Goal: Browse casually: Explore the website without a specific task or goal

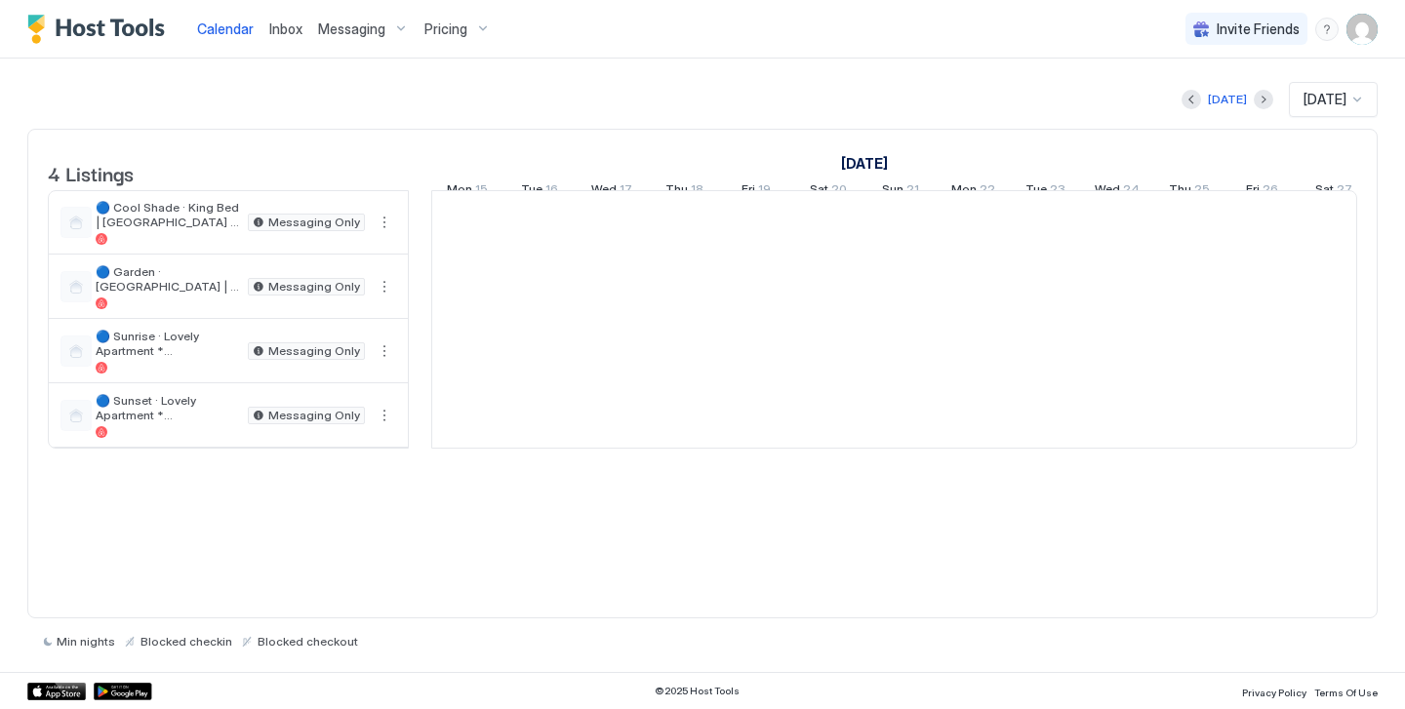
scroll to position [0, 1084]
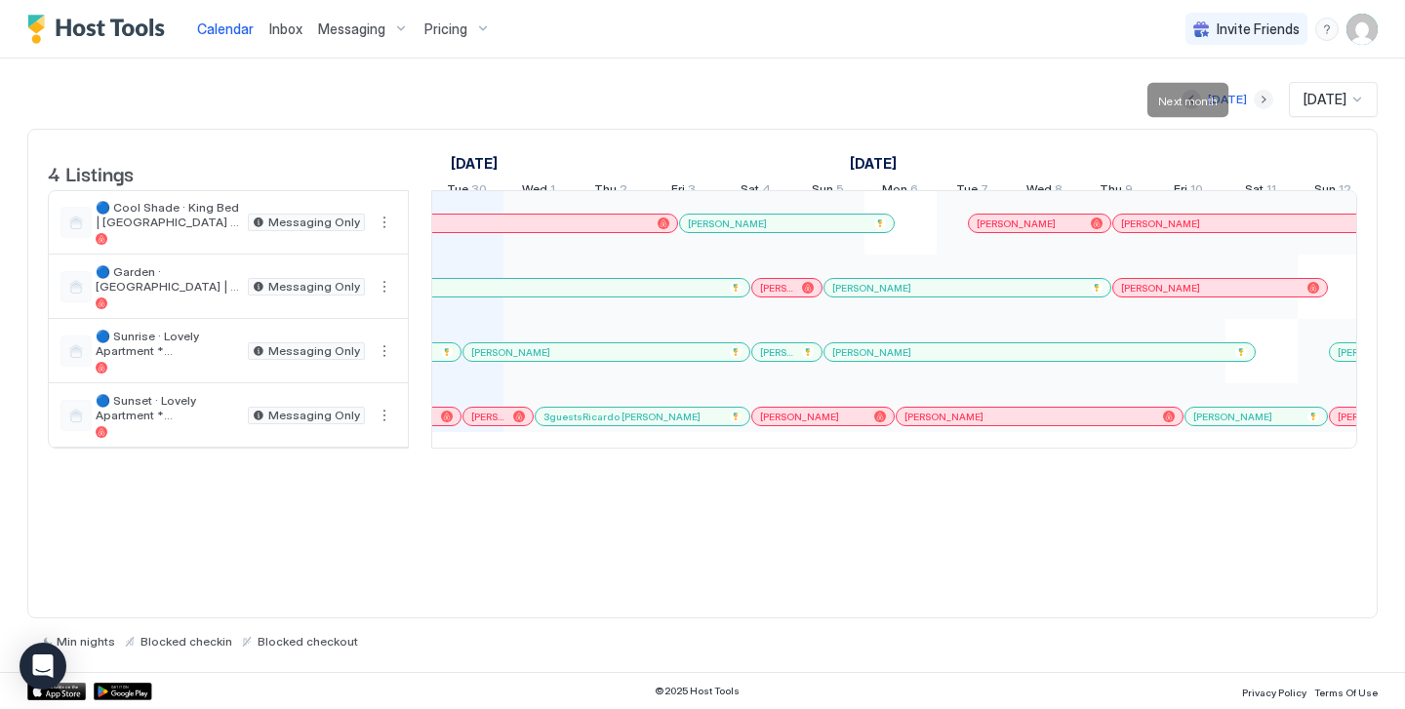
click at [1254, 102] on button "Next month" at bounding box center [1264, 100] width 20 height 20
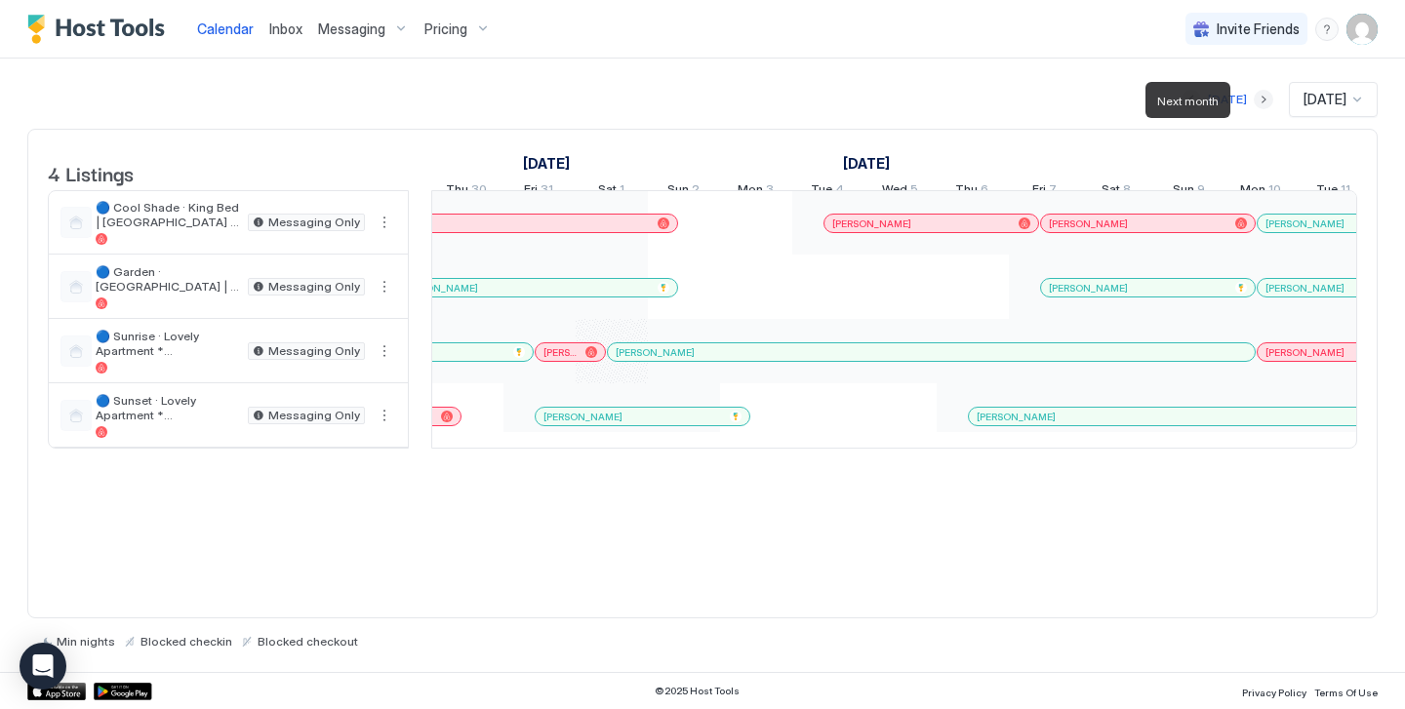
click at [1254, 102] on button "Next month" at bounding box center [1264, 100] width 20 height 20
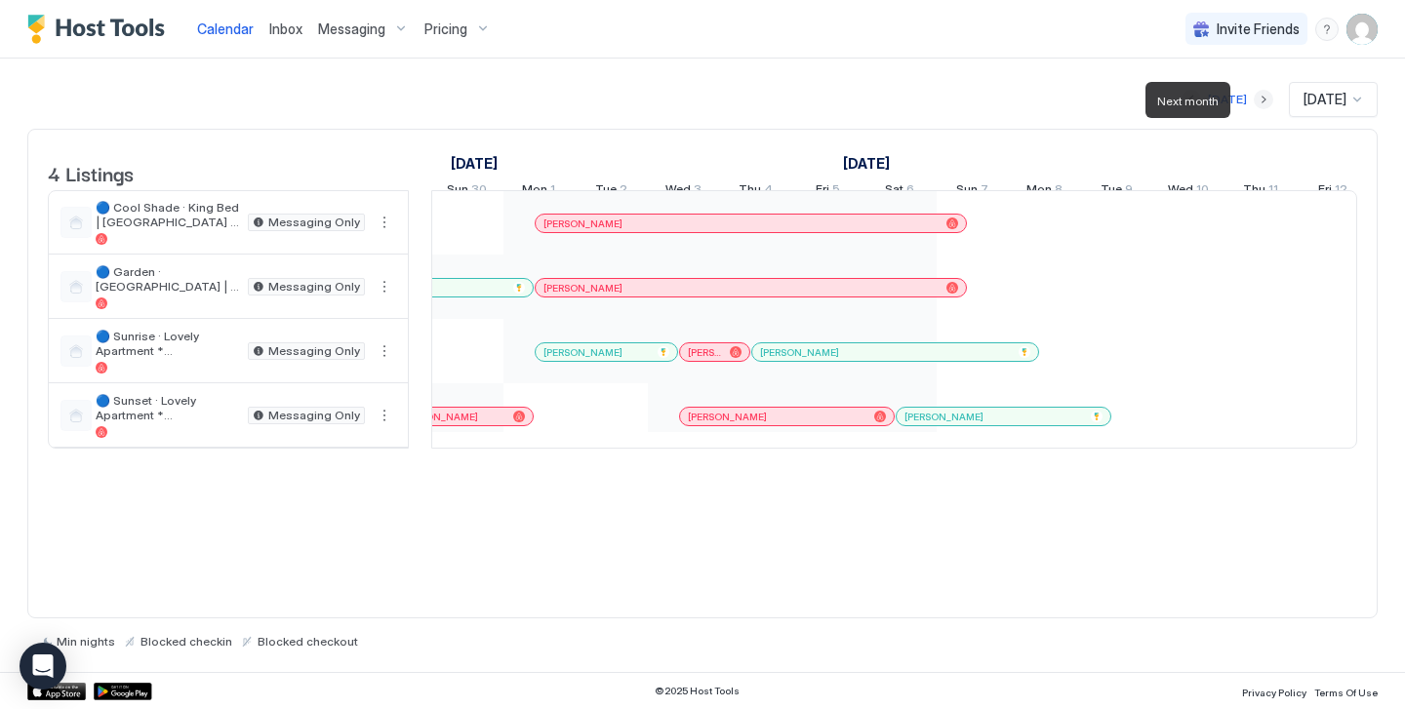
click at [1254, 102] on button "Next month" at bounding box center [1264, 100] width 20 height 20
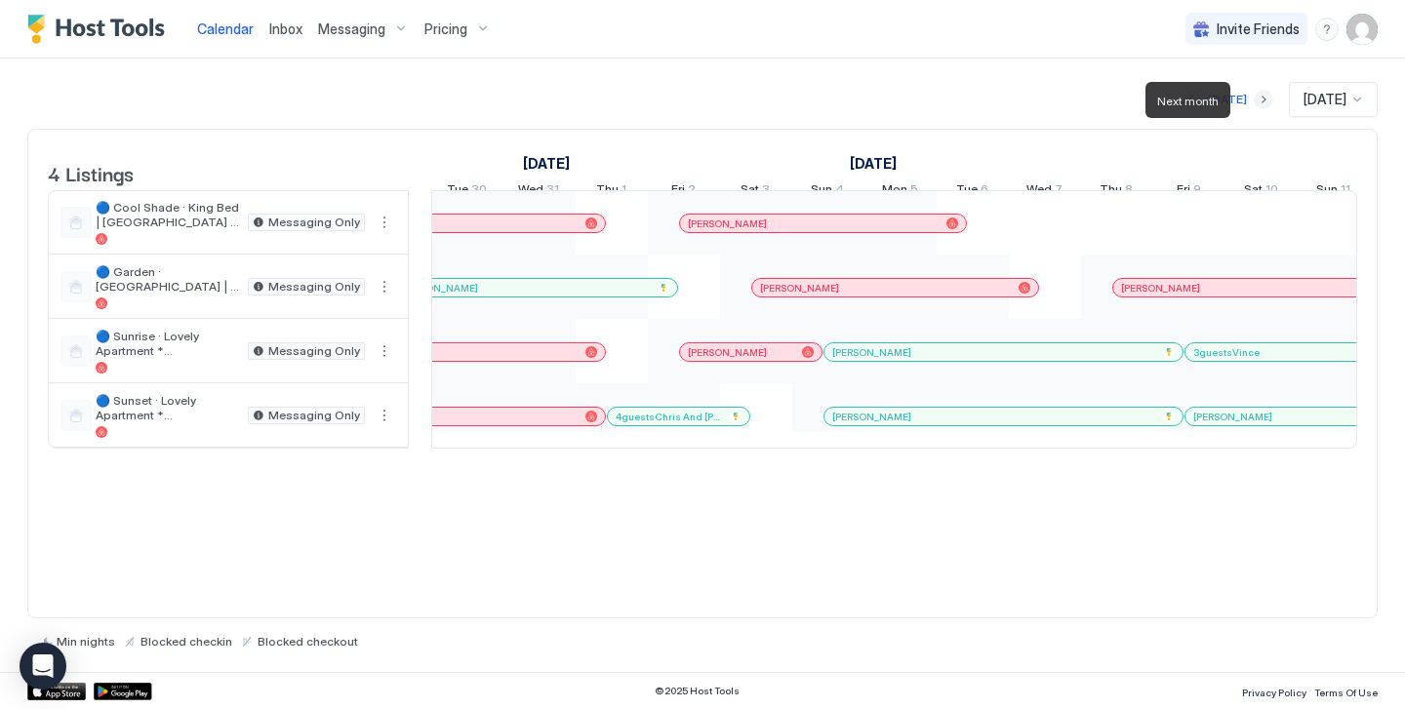
click at [1254, 102] on button "Next month" at bounding box center [1264, 100] width 20 height 20
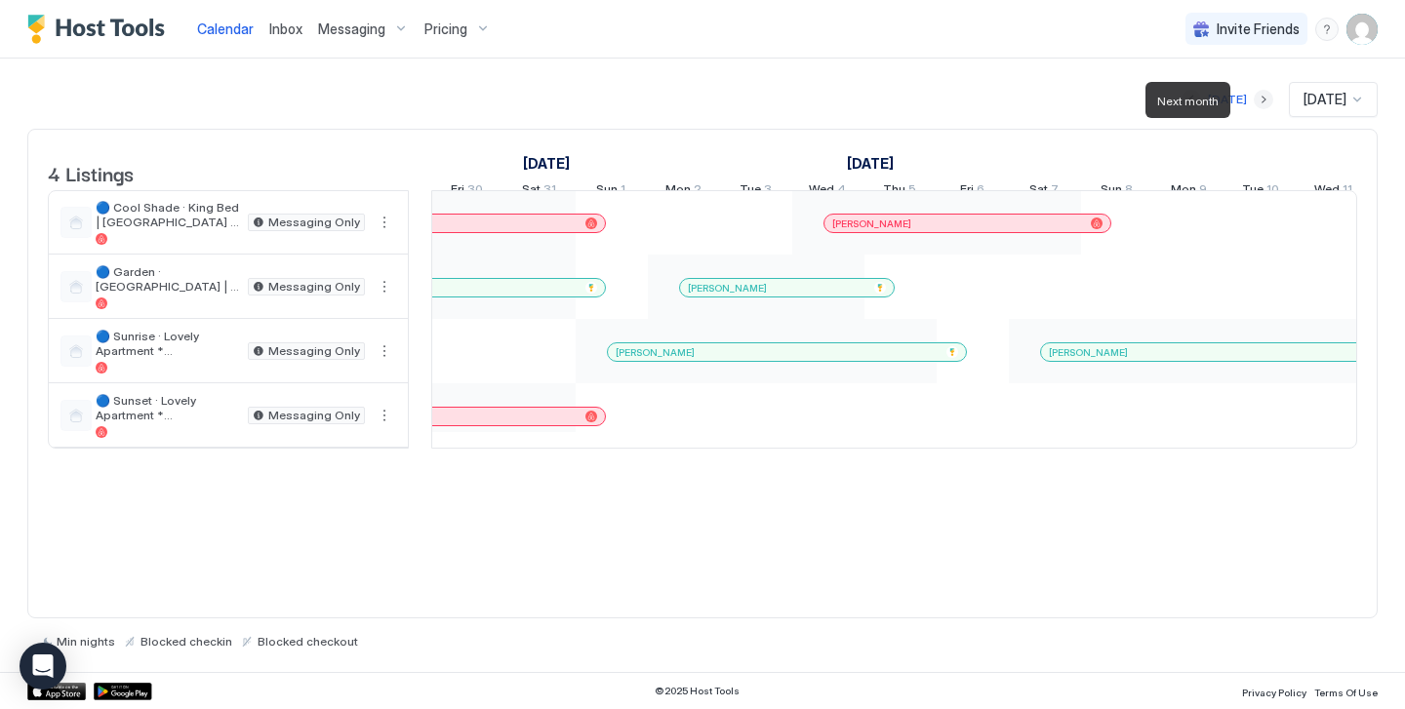
click at [1254, 102] on button "Next month" at bounding box center [1264, 100] width 20 height 20
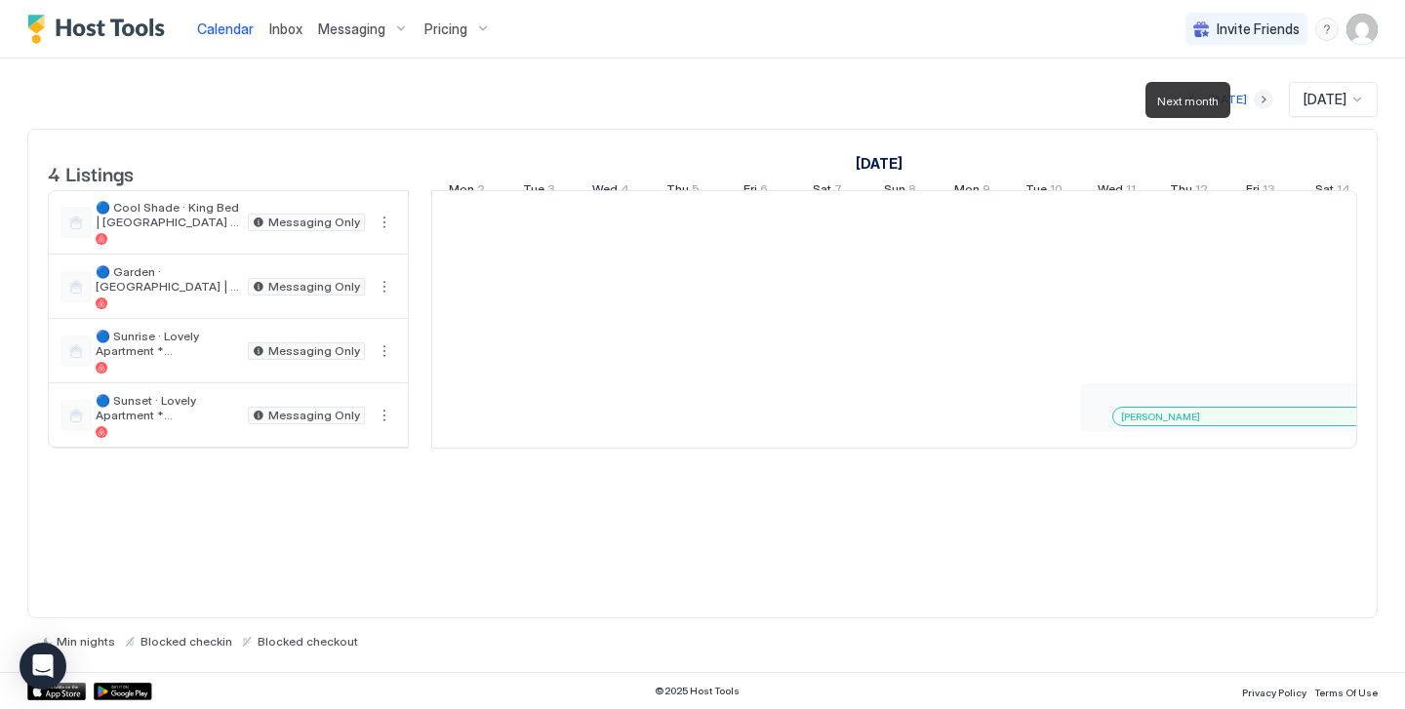
click at [1254, 102] on button "Next month" at bounding box center [1264, 100] width 20 height 20
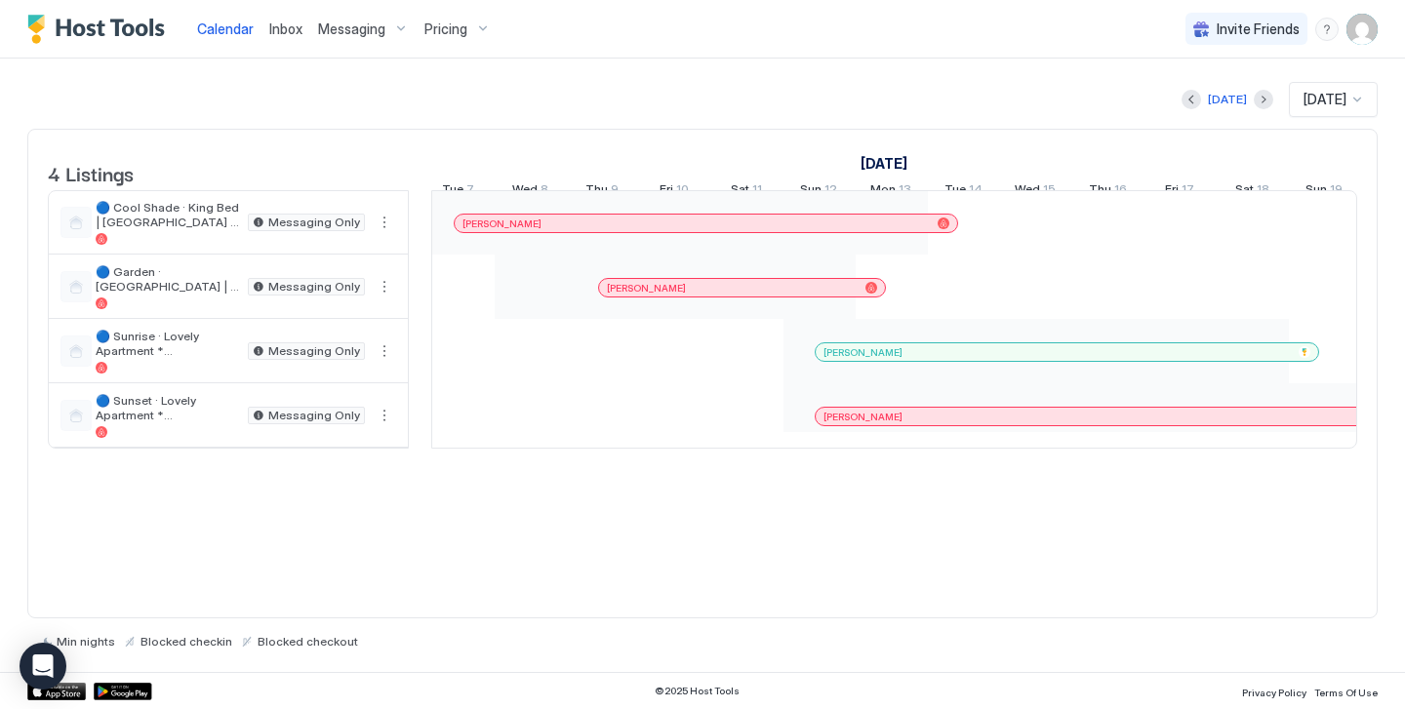
scroll to position [0, 1800]
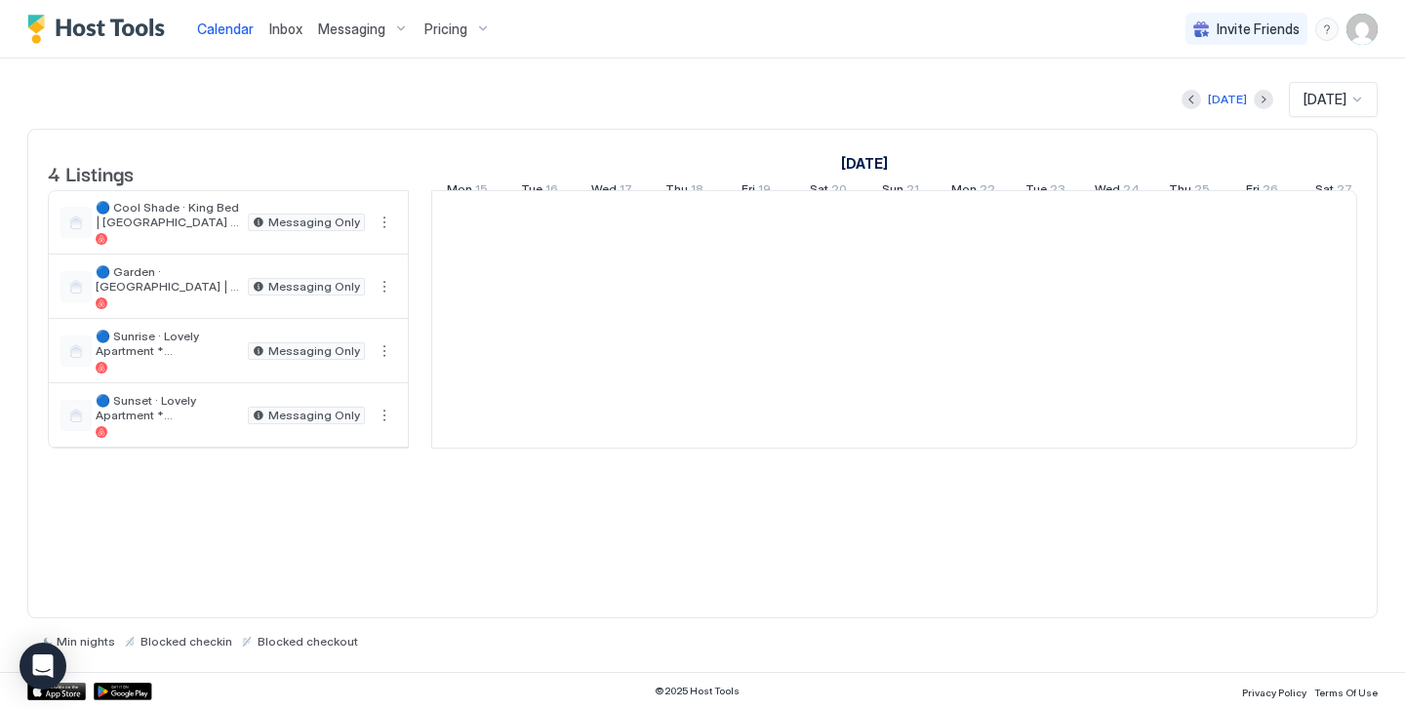
scroll to position [0, 1084]
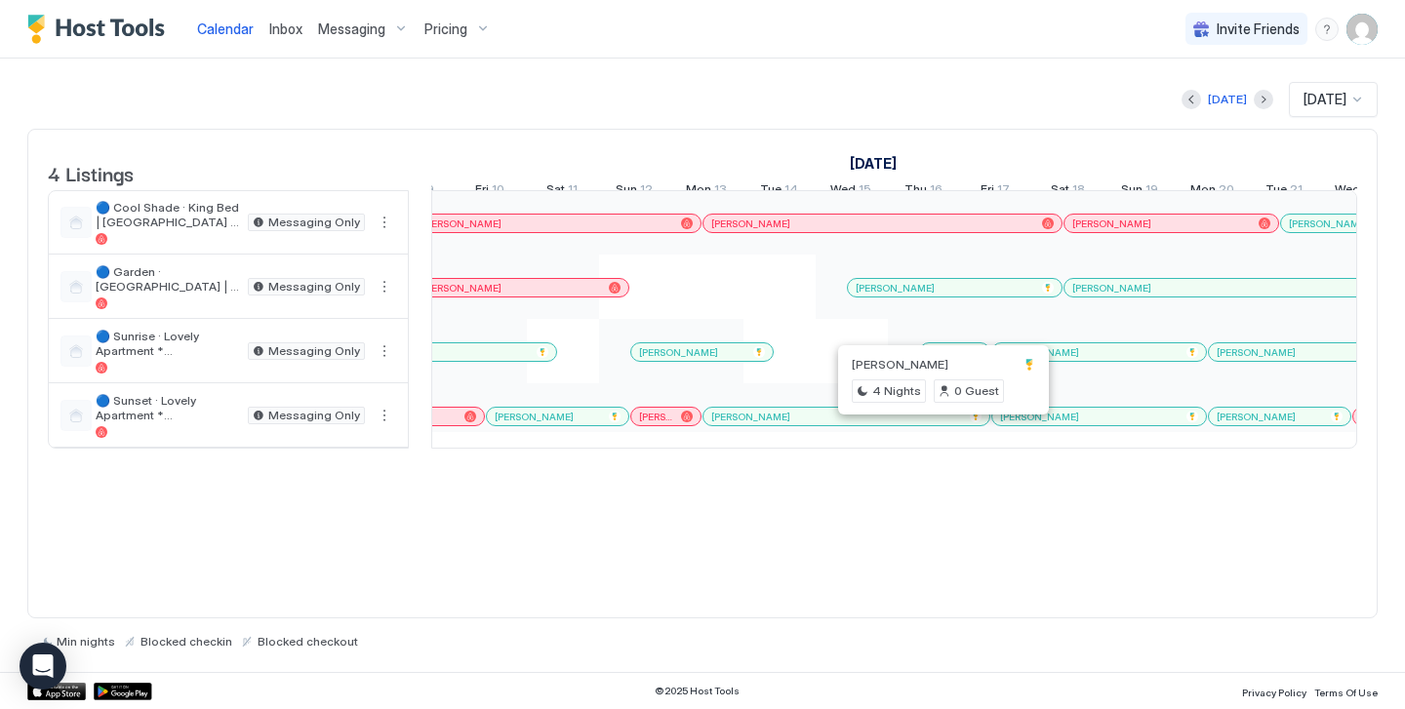
scroll to position [0, 1858]
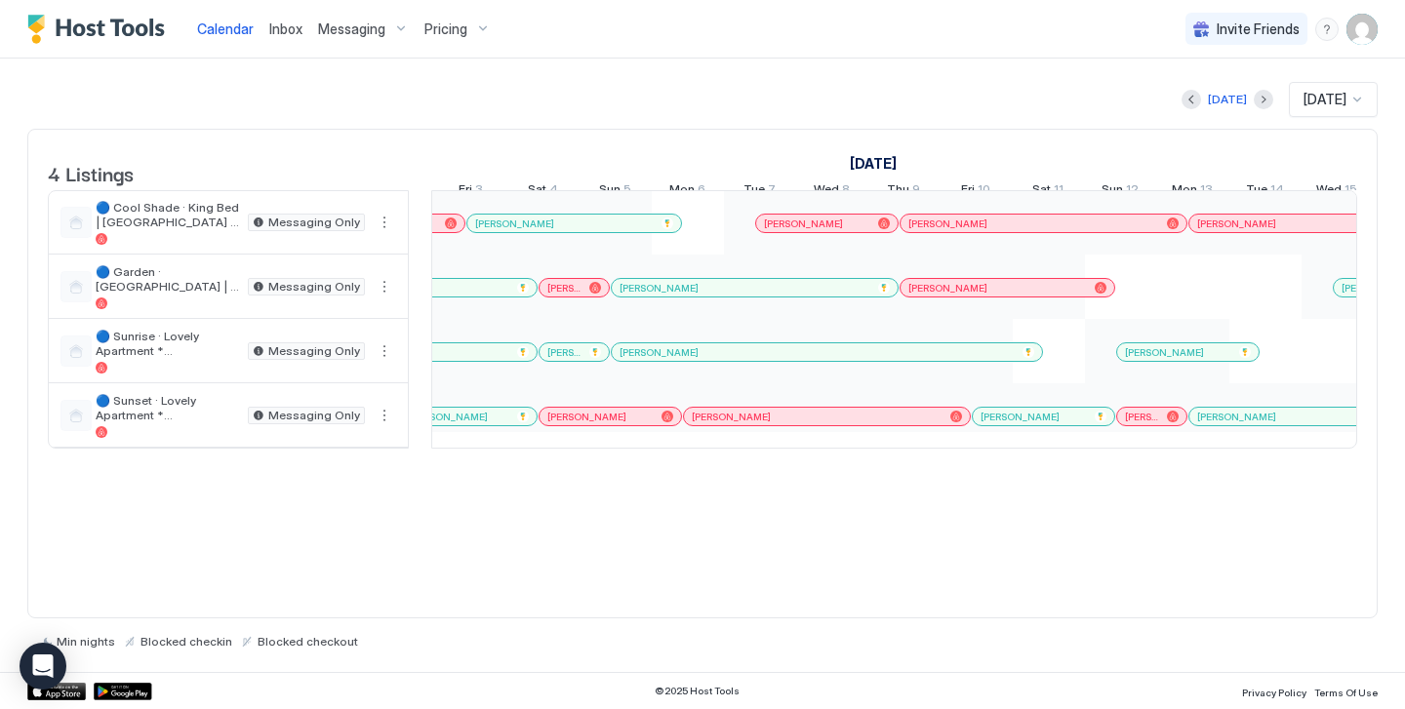
scroll to position [0, 1330]
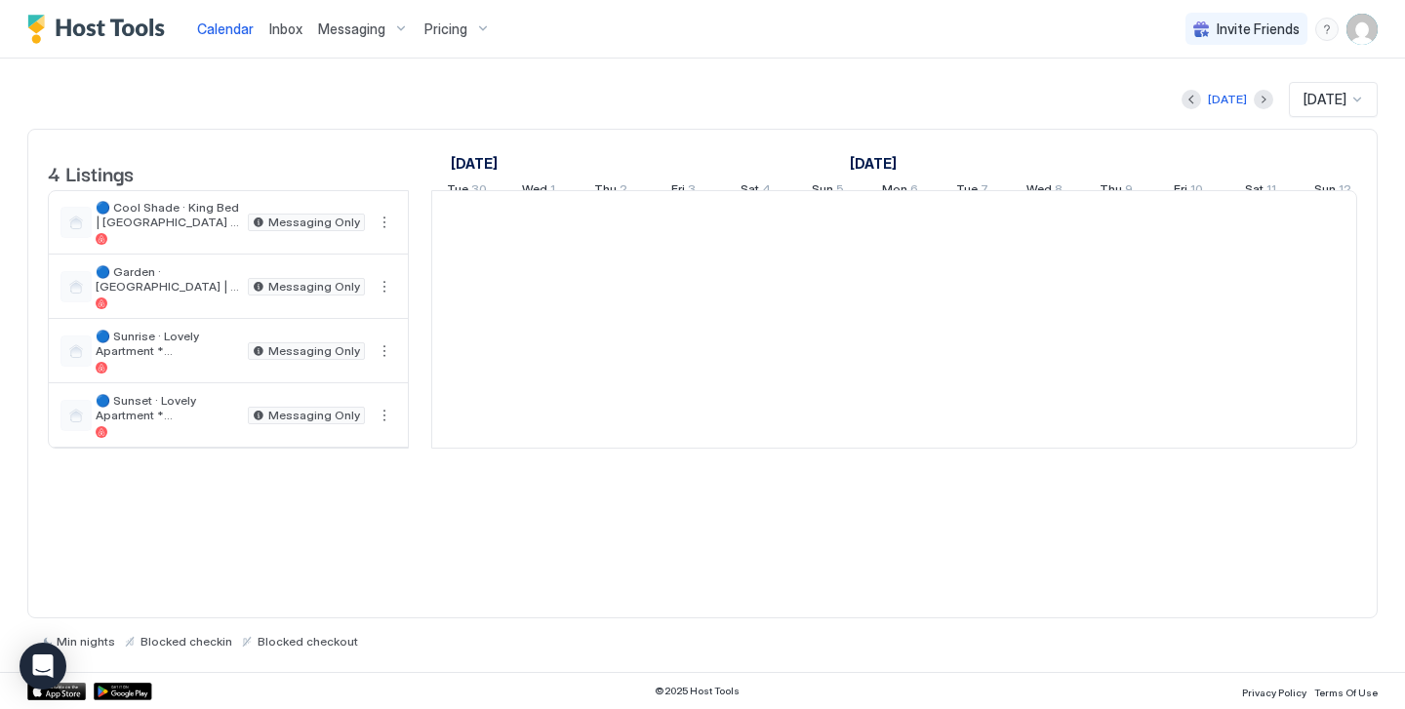
scroll to position [0, 1084]
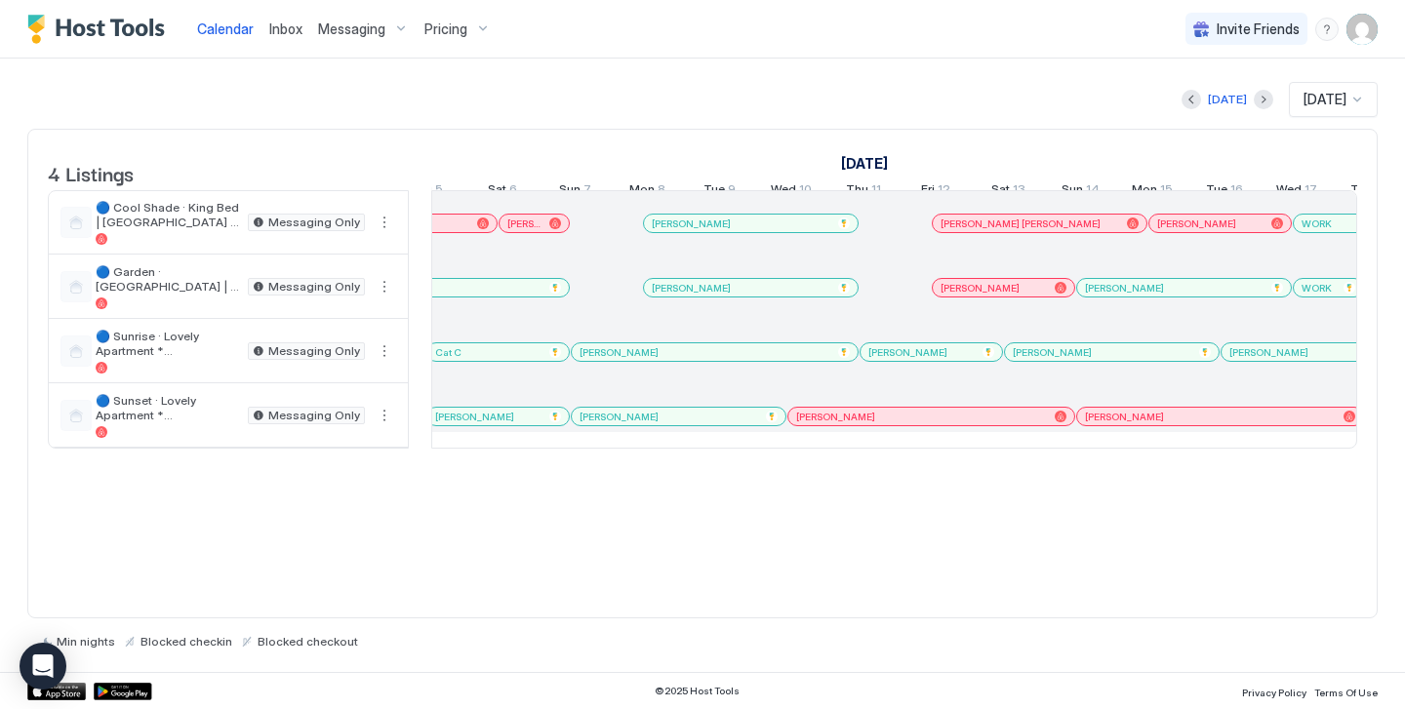
scroll to position [0, 791]
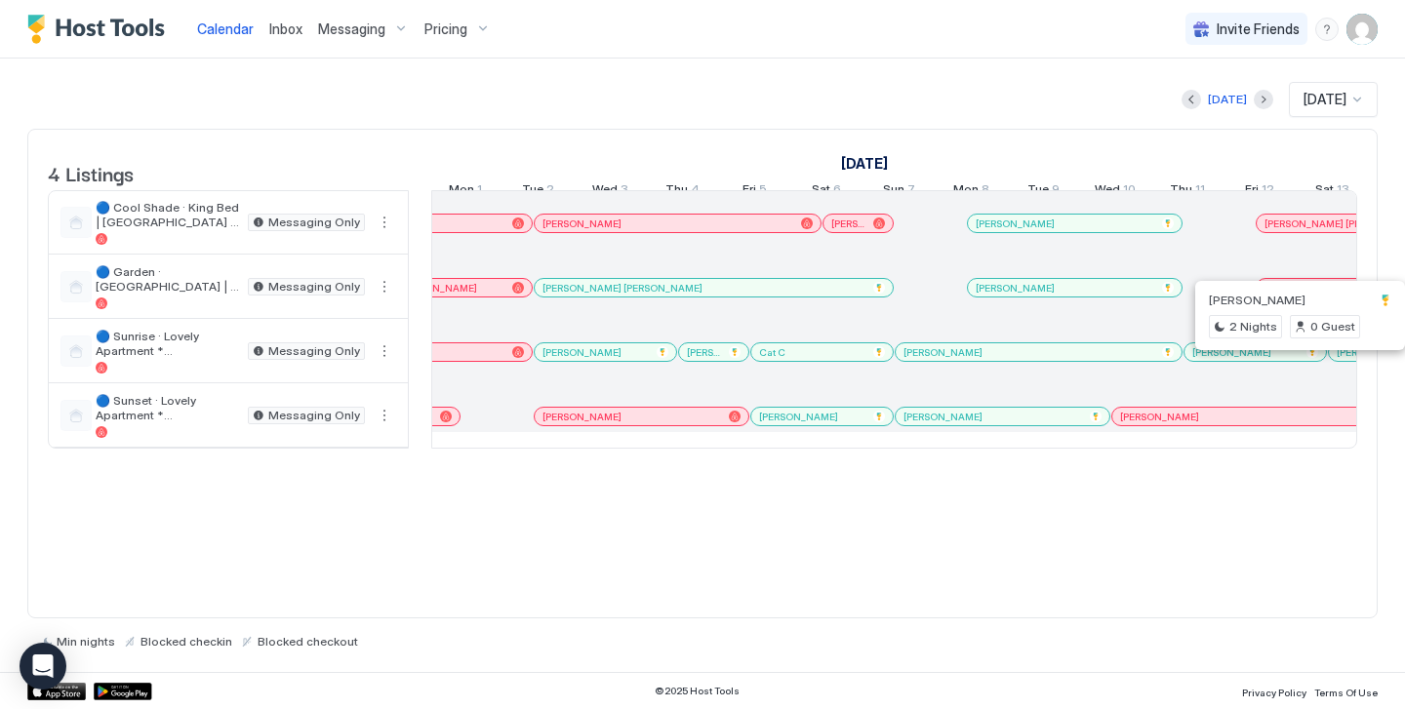
drag, startPoint x: 1294, startPoint y: 369, endPoint x: 799, endPoint y: 511, distance: 514.7
click at [799, 511] on div "4 Listings August 2025 September 2025 October 2025 Tue 26 Wed 27 Thu 28 Fri 29 …" at bounding box center [702, 374] width 1350 height 490
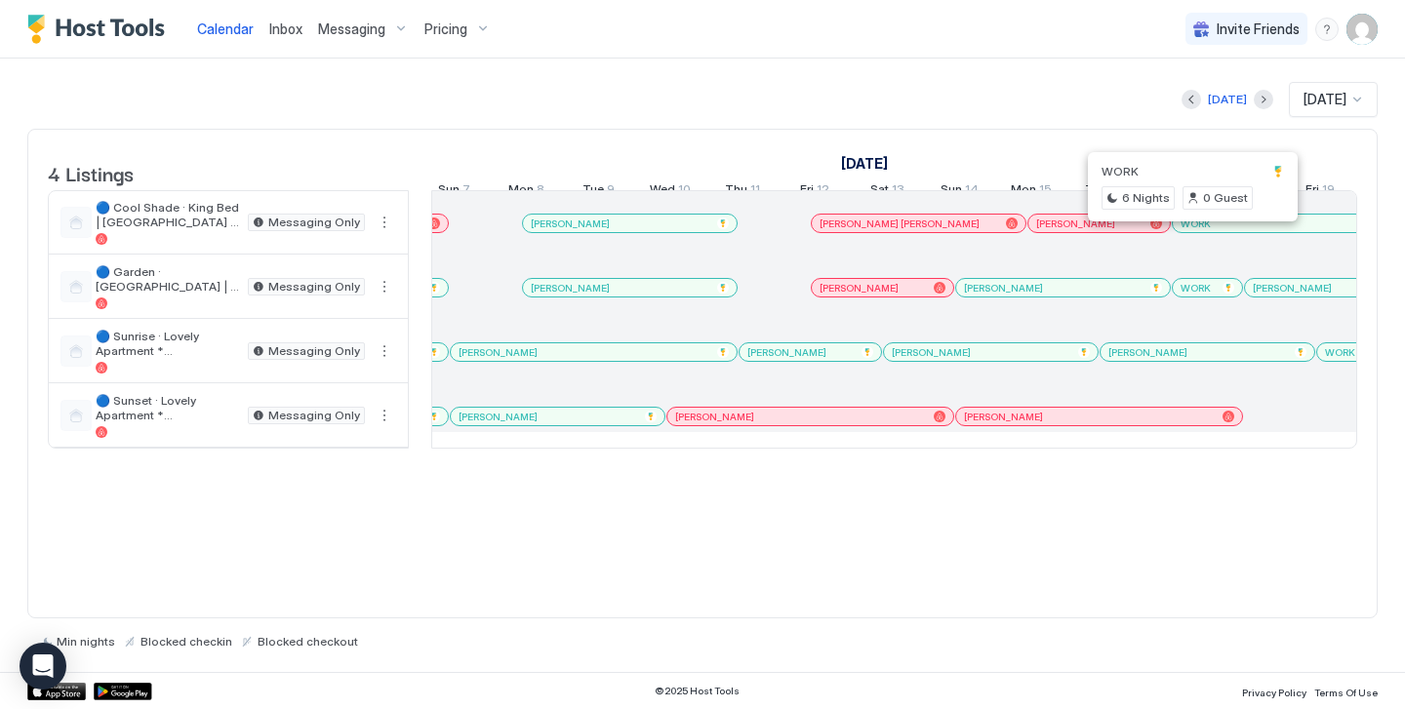
click at [845, 552] on div "4 Listings August 2025 September 2025 Wed 6 Thu 7 Fri 8 Sat 9 Sun 10 Mon 11 Tue…" at bounding box center [702, 374] width 1350 height 490
